Goal: Information Seeking & Learning: Understand process/instructions

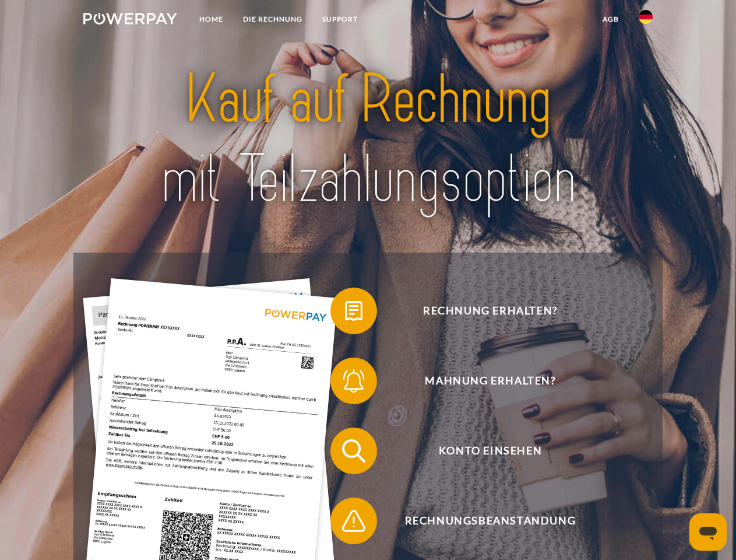
click at [130, 20] on img at bounding box center [130, 19] width 94 height 12
click at [646, 20] on img at bounding box center [646, 17] width 14 height 14
click at [610, 19] on link "agb" at bounding box center [611, 19] width 36 height 21
click at [345, 313] on span at bounding box center [336, 311] width 58 height 58
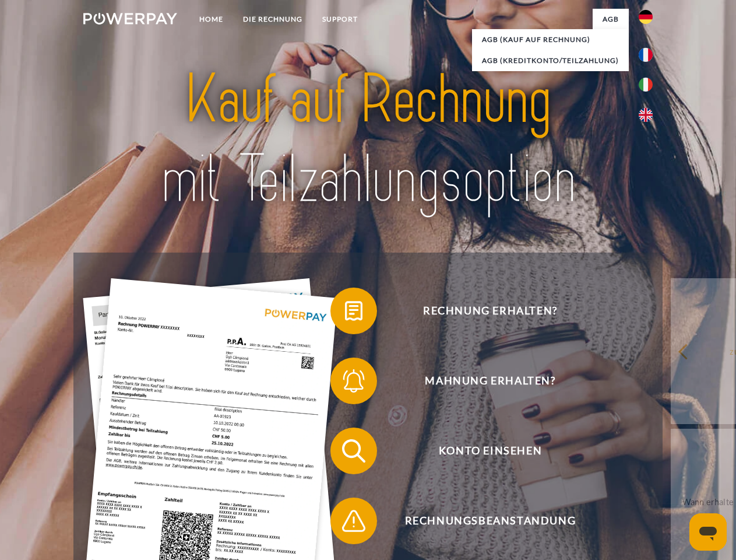
click at [345, 383] on span at bounding box center [336, 380] width 58 height 58
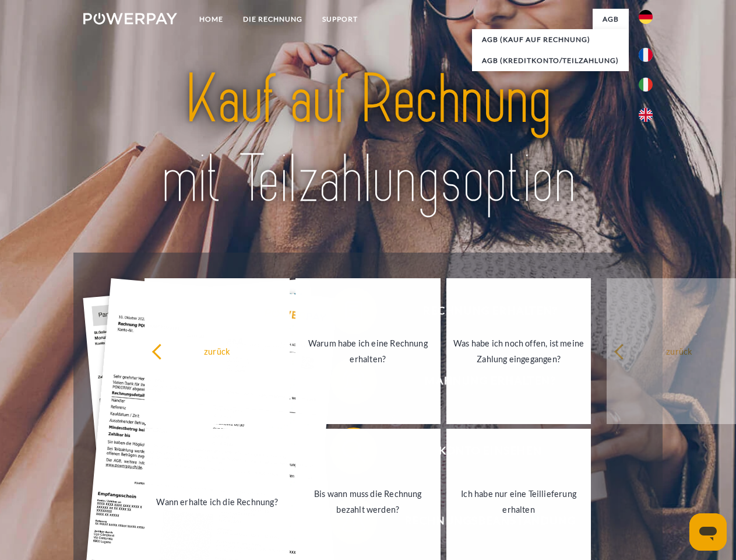
click at [345, 453] on link "Bis wann muss die Rechnung bezahlt werden?" at bounding box center [368, 501] width 145 height 146
click at [345, 523] on span at bounding box center [336, 520] width 58 height 58
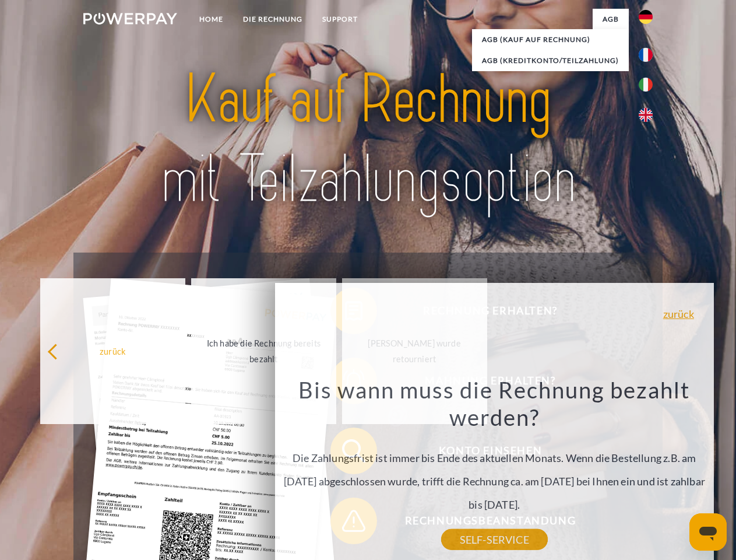
click at [708, 532] on icon "Messaging-Fenster öffnen" at bounding box center [707, 533] width 17 height 14
